Goal: Navigation & Orientation: Go to known website

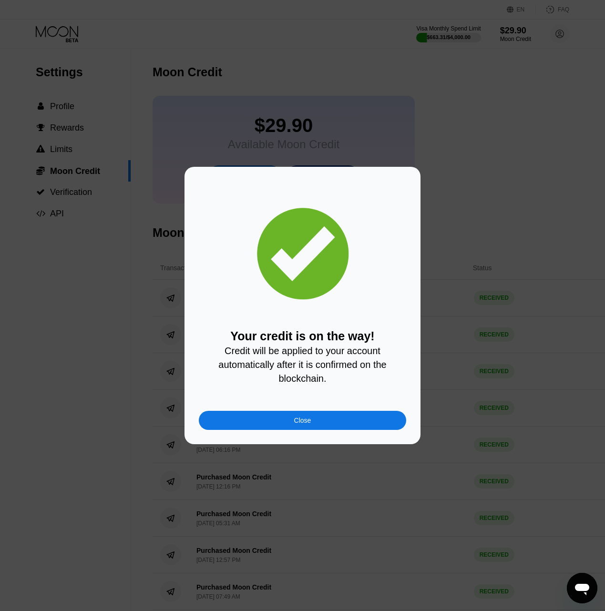
click at [306, 424] on div "Close" at bounding box center [302, 421] width 17 height 8
